Goal: Task Accomplishment & Management: Manage account settings

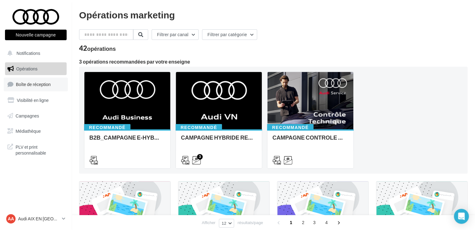
click at [45, 86] on span "Boîte de réception" at bounding box center [33, 84] width 35 height 5
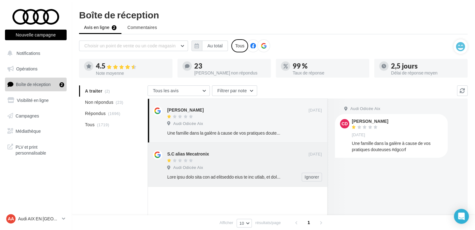
click at [238, 161] on div at bounding box center [237, 160] width 141 height 5
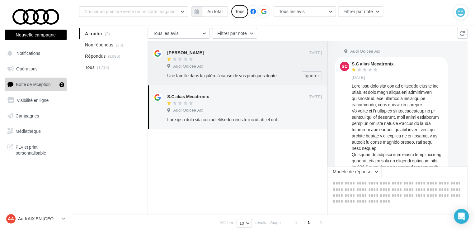
drag, startPoint x: 206, startPoint y: 70, endPoint x: 211, endPoint y: 71, distance: 4.8
click at [206, 70] on div "[PERSON_NAME] [DATE] Audi Odicée Aix Une famille dans la galère à cause de vos …" at bounding box center [244, 64] width 155 height 31
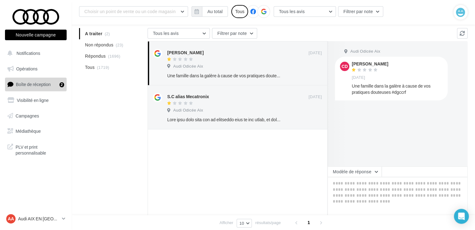
click at [7, 229] on div "AA Audi AIX EN [GEOGRAPHIC_DATA] audi-[GEOGRAPHIC_DATA]" at bounding box center [36, 221] width 72 height 17
click at [110, 106] on div "A traiter (2) Non répondus (23) Répondus (1696) Tous (1719) Tous les avis Tous …" at bounding box center [273, 138] width 388 height 221
click at [232, 117] on div at bounding box center [224, 119] width 114 height 6
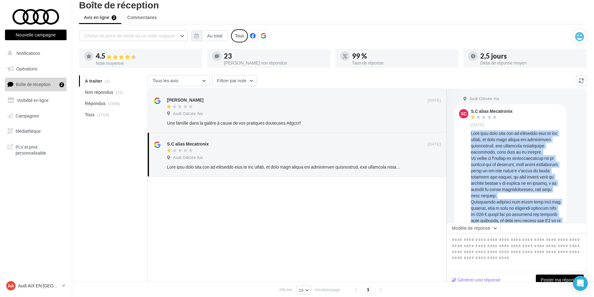
drag, startPoint x: 560, startPoint y: 208, endPoint x: 470, endPoint y: 129, distance: 119.7
click at [470, 129] on div "SC S.C alias Mecatronix [DATE]" at bounding box center [510, 203] width 113 height 199
copy div "Lore ipsu dolo sita con ad elitseddo eius te inc utlab, et dolo magn aliqua eni…"
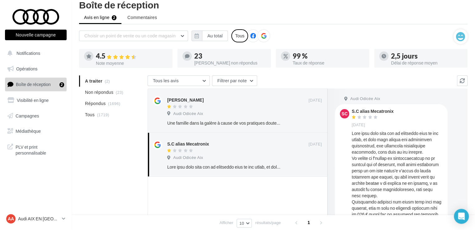
click at [360, 109] on div "S.C alias Mecatronix" at bounding box center [373, 111] width 42 height 4
copy div "S.C alias Mecatronix"
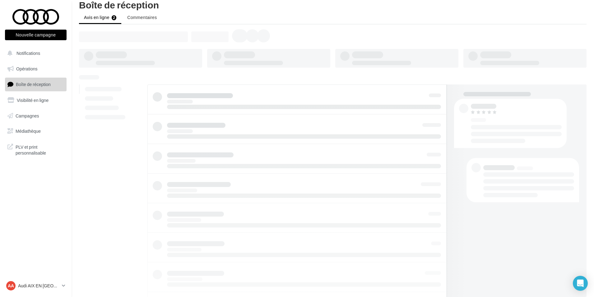
scroll to position [10, 0]
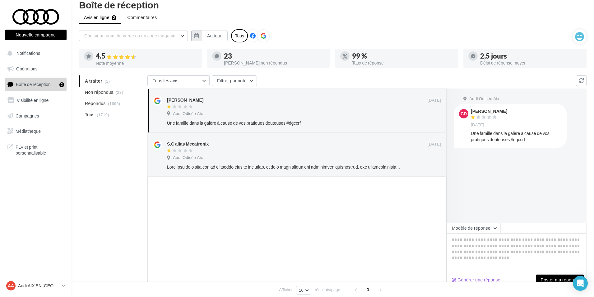
click at [194, 37] on button "button" at bounding box center [196, 35] width 11 height 11
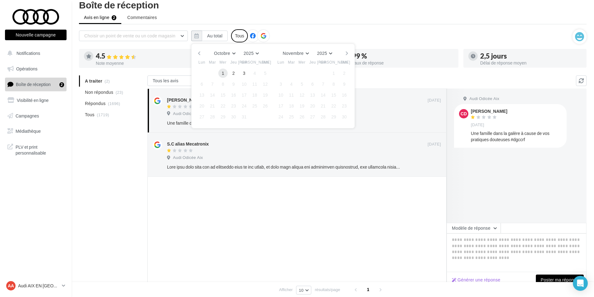
click at [223, 71] on button "1" at bounding box center [222, 72] width 9 height 9
click at [243, 72] on button "3" at bounding box center [244, 72] width 9 height 9
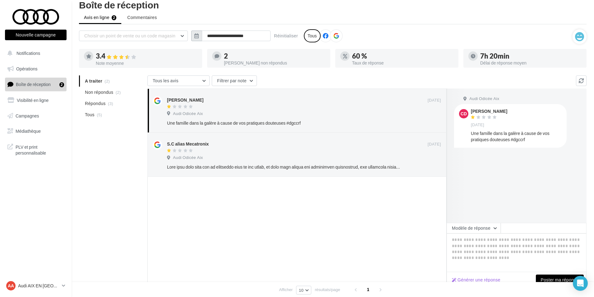
drag, startPoint x: 199, startPoint y: 34, endPoint x: 199, endPoint y: 40, distance: 5.9
click at [199, 34] on button "button" at bounding box center [196, 35] width 11 height 11
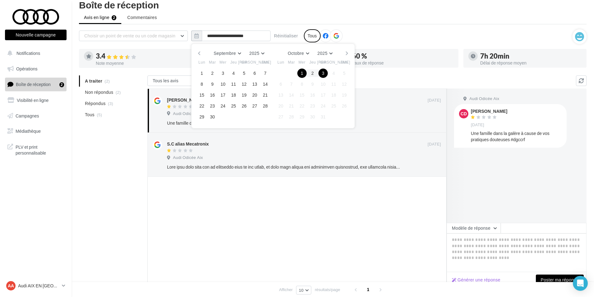
drag, startPoint x: 210, startPoint y: 117, endPoint x: 207, endPoint y: 119, distance: 3.3
click at [207, 119] on div "30" at bounding box center [212, 116] width 11 height 9
click at [204, 118] on button "29" at bounding box center [201, 116] width 9 height 9
click at [213, 117] on button "30" at bounding box center [212, 116] width 9 height 9
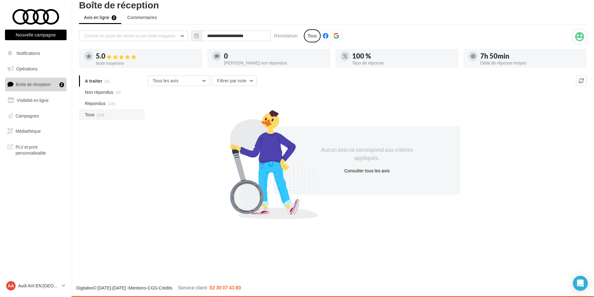
click at [93, 113] on span "Tous" at bounding box center [90, 114] width 10 height 6
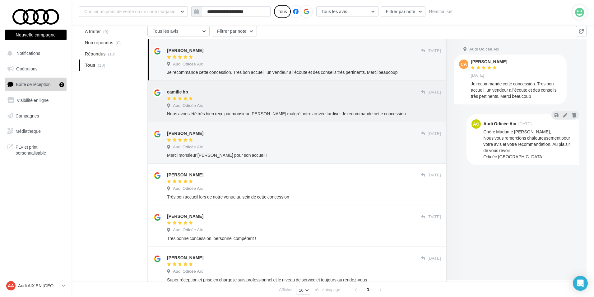
scroll to position [62, 0]
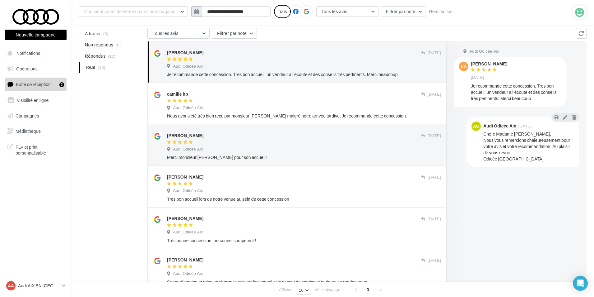
click at [192, 7] on button "button" at bounding box center [196, 11] width 11 height 11
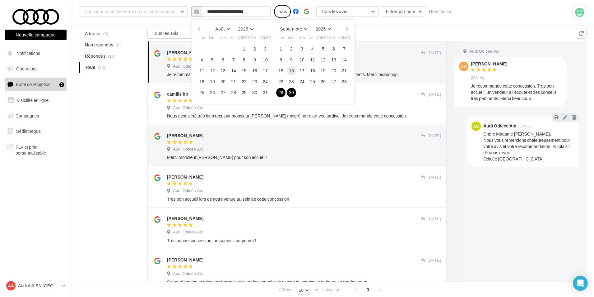
drag, startPoint x: 279, startPoint y: 47, endPoint x: 288, endPoint y: 67, distance: 22.0
click at [279, 48] on button "1" at bounding box center [280, 48] width 9 height 9
click at [292, 96] on button "30" at bounding box center [291, 92] width 9 height 9
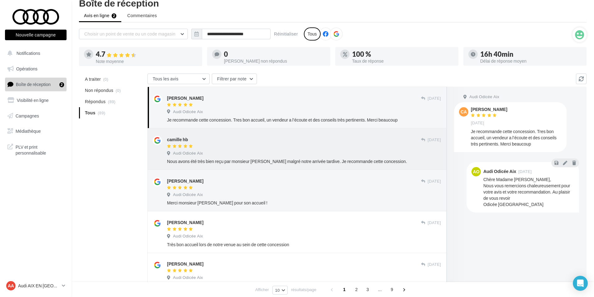
scroll to position [0, 0]
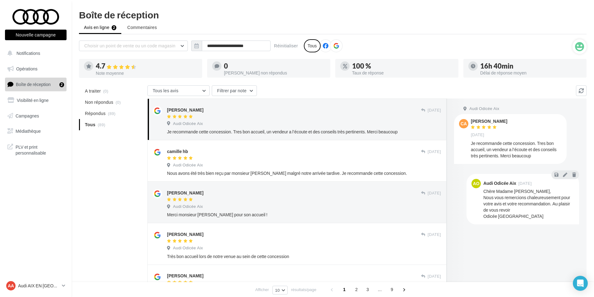
click at [121, 186] on div "A traiter (0) Non répondus (0) Répondus (89) Tous (89) Tous les avis Tous les a…" at bounding box center [333, 301] width 508 height 432
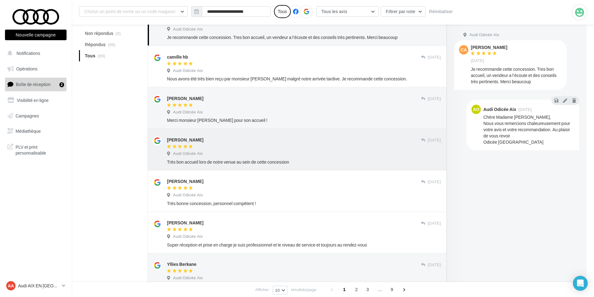
scroll to position [66, 0]
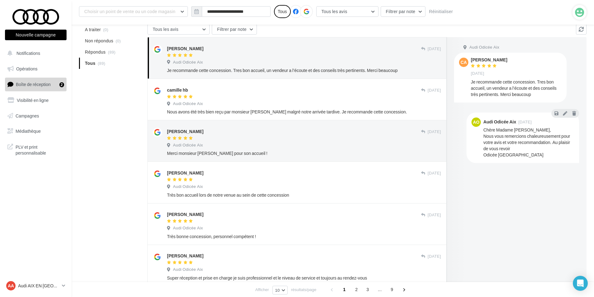
drag, startPoint x: 118, startPoint y: 145, endPoint x: 112, endPoint y: 144, distance: 5.9
click at [118, 145] on div "A traiter (0) Non répondus (0) Répondus (89) Tous (89) Tous les avis Tous les a…" at bounding box center [333, 240] width 508 height 432
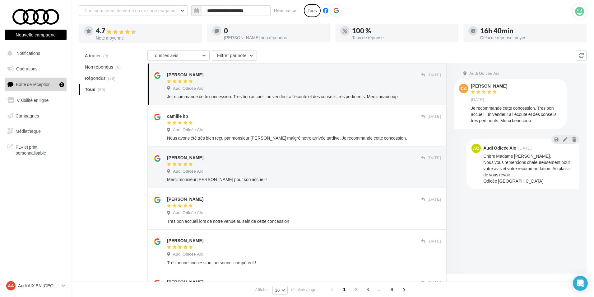
scroll to position [0, 0]
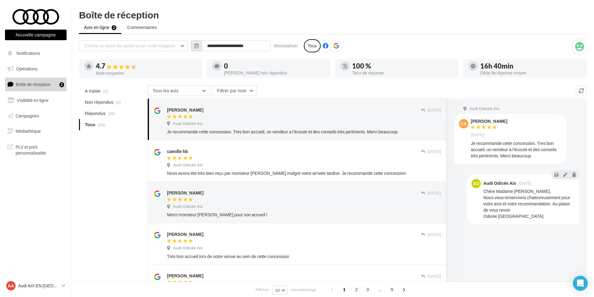
drag, startPoint x: 201, startPoint y: 43, endPoint x: 206, endPoint y: 51, distance: 8.8
click at [201, 43] on button "button" at bounding box center [196, 45] width 11 height 11
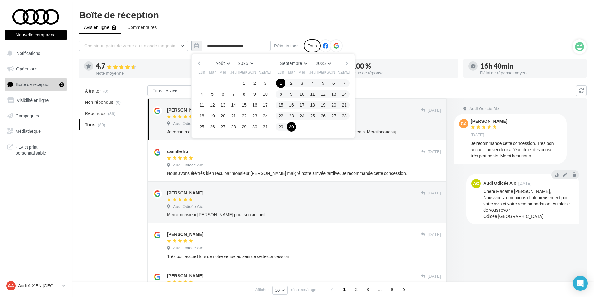
click at [347, 61] on button "button" at bounding box center [346, 63] width 5 height 9
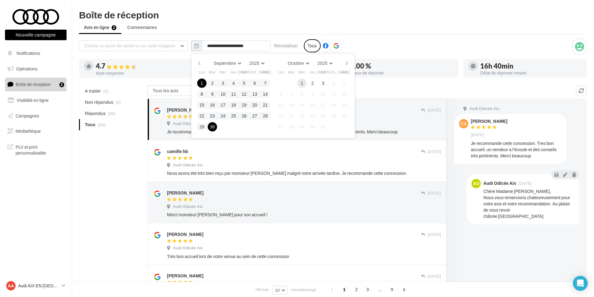
click at [303, 82] on button "1" at bounding box center [301, 82] width 9 height 9
click at [319, 83] on button "3" at bounding box center [323, 82] width 9 height 9
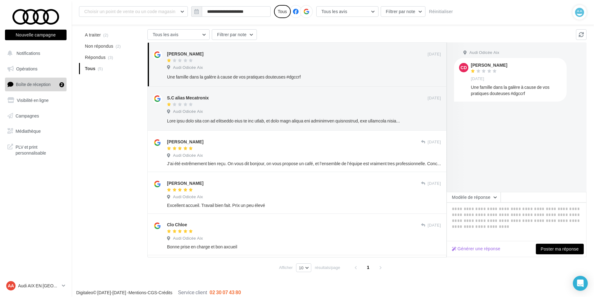
scroll to position [65, 0]
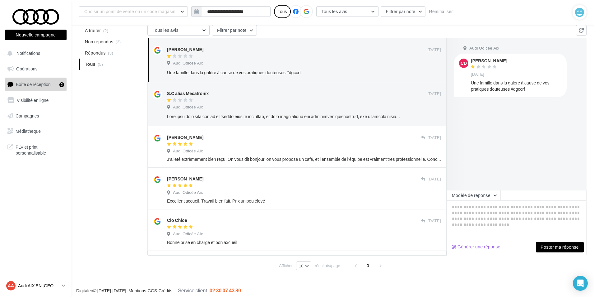
click at [42, 283] on p "Audi AIX EN [GEOGRAPHIC_DATA]" at bounding box center [38, 285] width 41 height 6
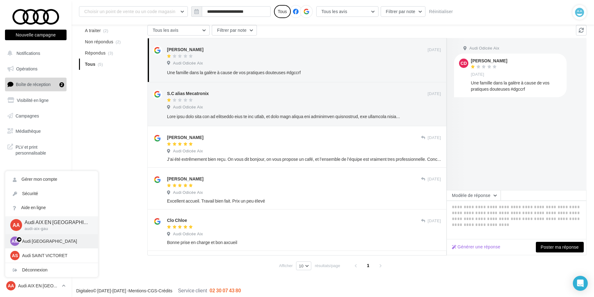
click at [40, 242] on p "Audi [GEOGRAPHIC_DATA]" at bounding box center [56, 241] width 68 height 6
